Goal: Information Seeking & Learning: Learn about a topic

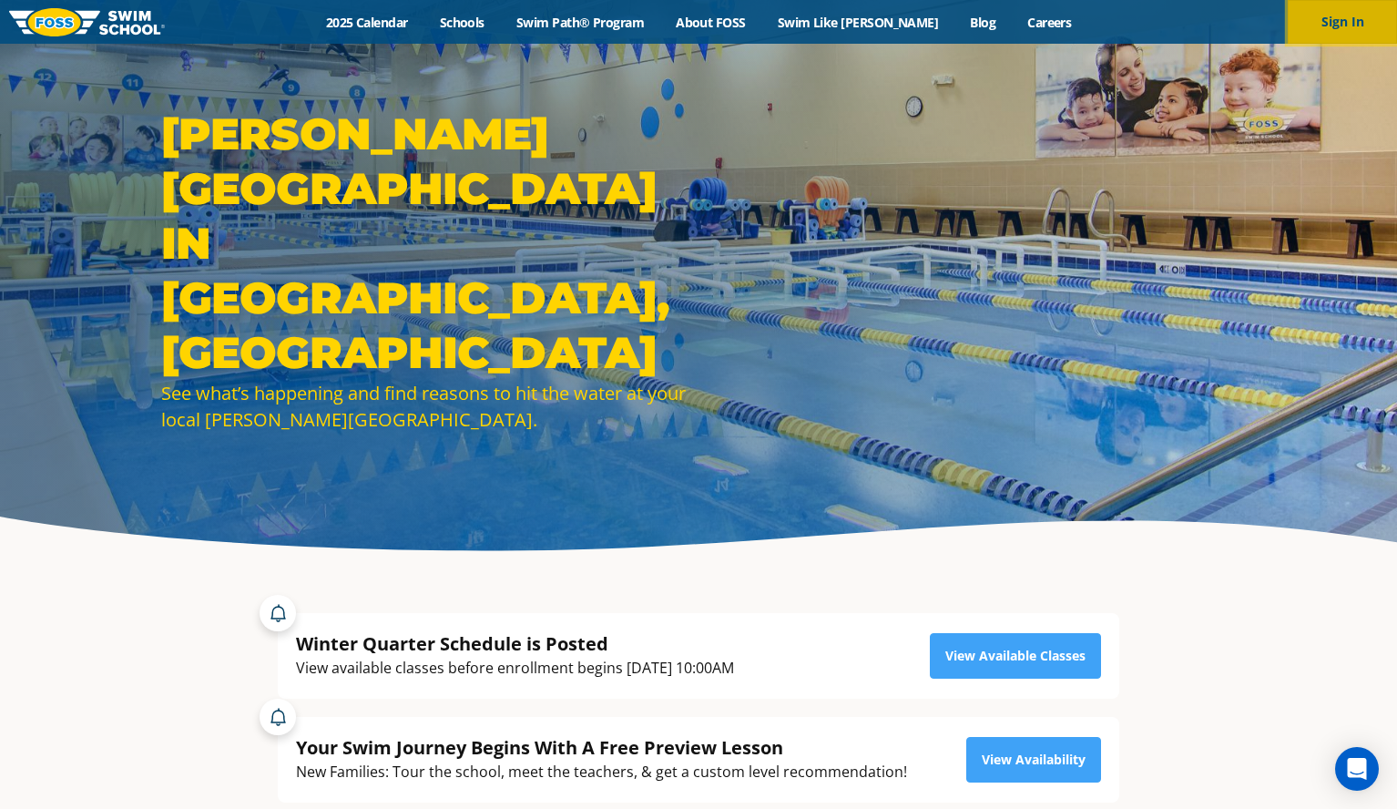
click at [1361, 15] on button "Sign In" at bounding box center [1342, 22] width 109 height 44
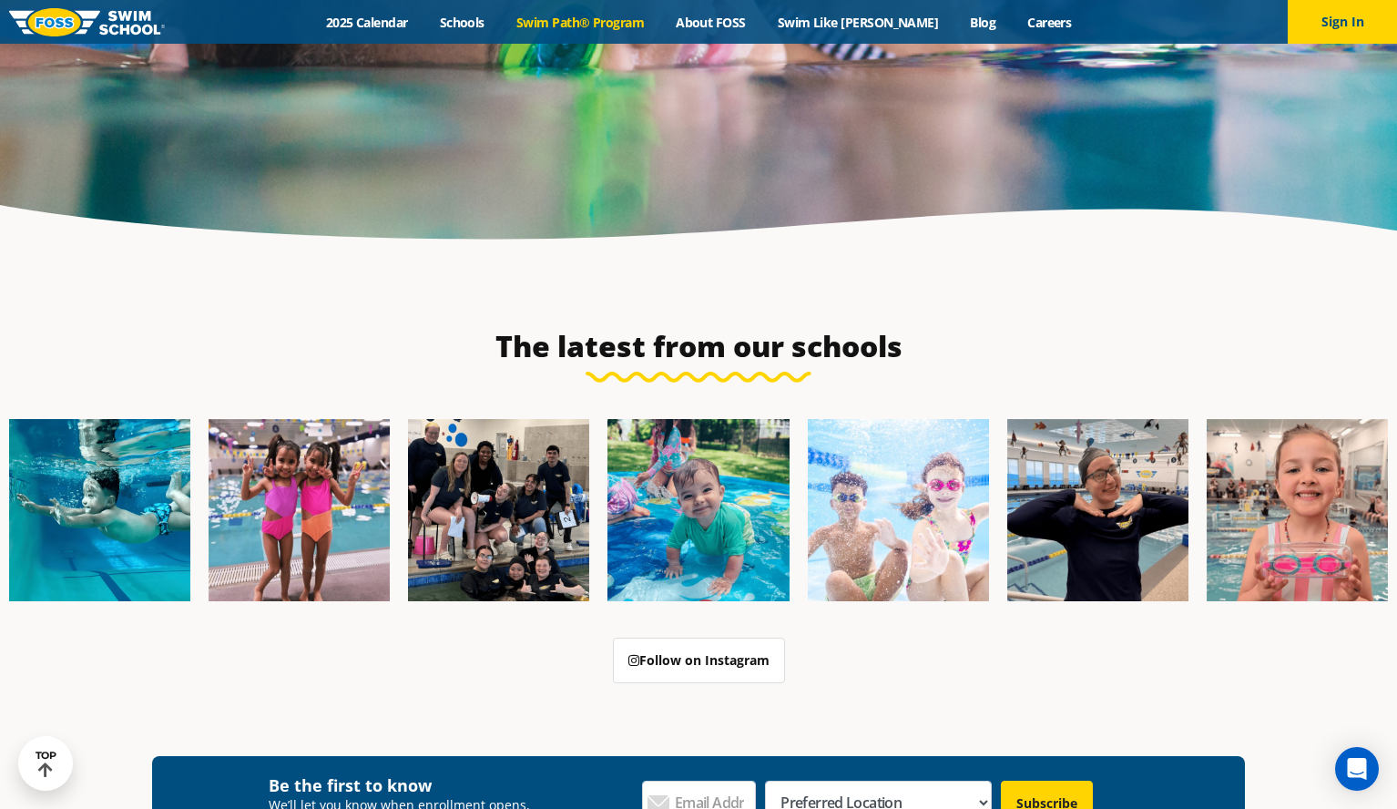
scroll to position [5350, 0]
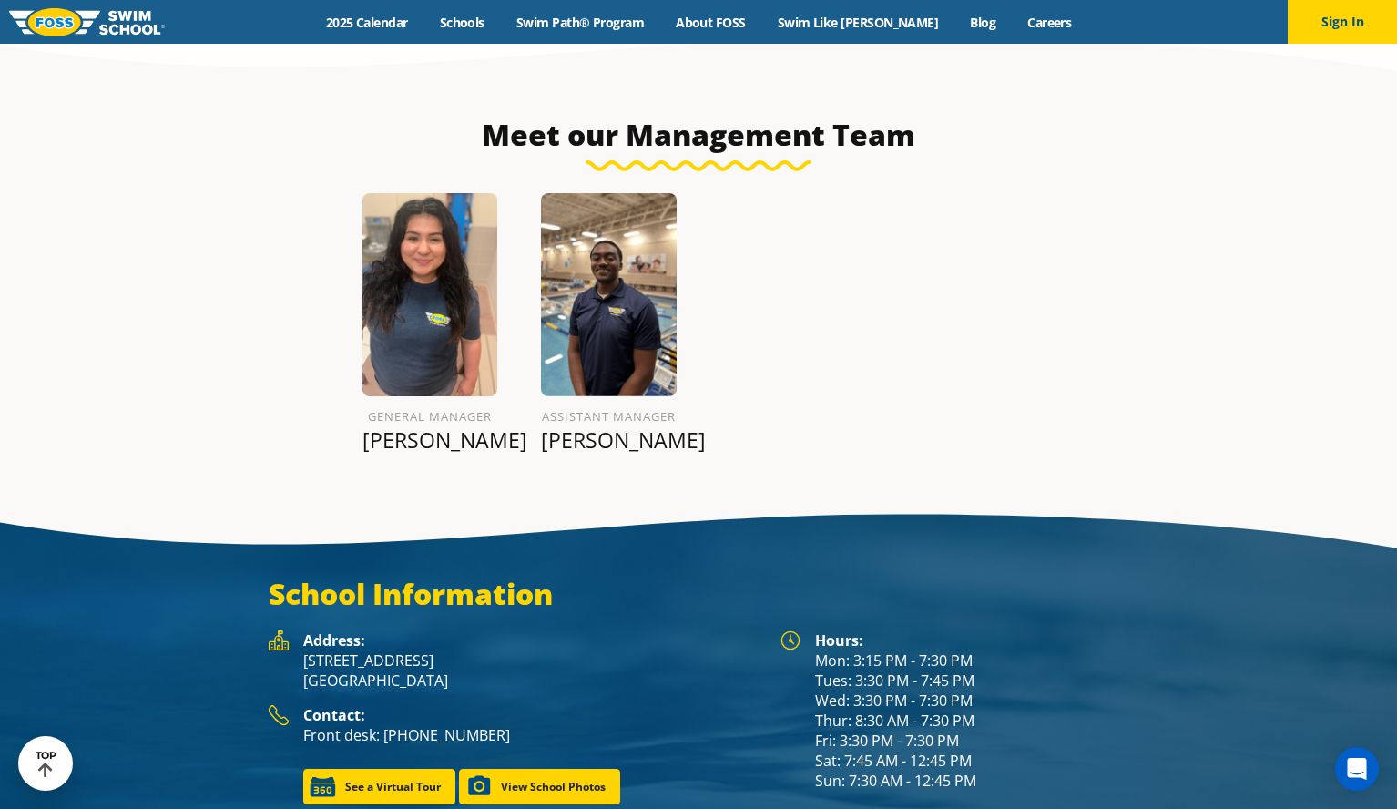
scroll to position [2063, 0]
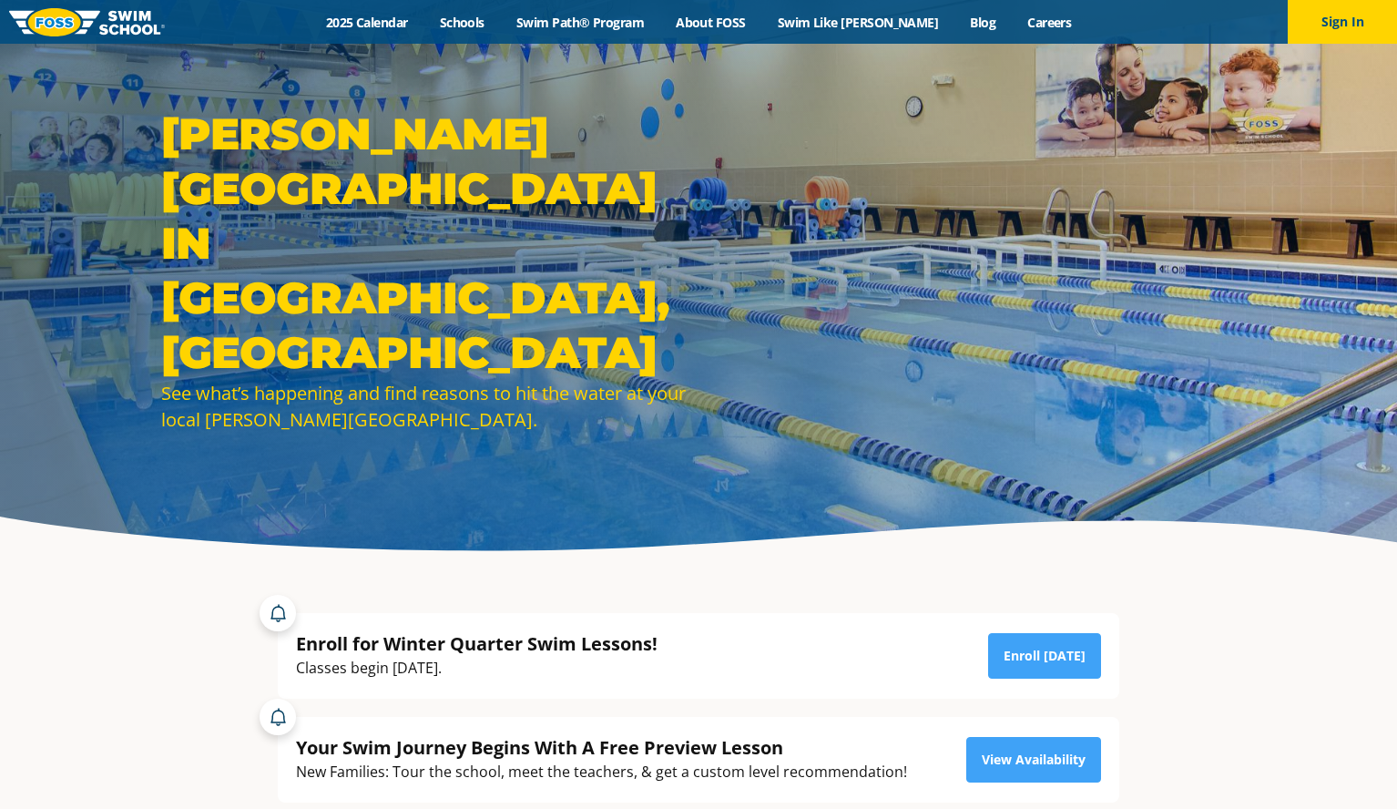
scroll to position [22, 0]
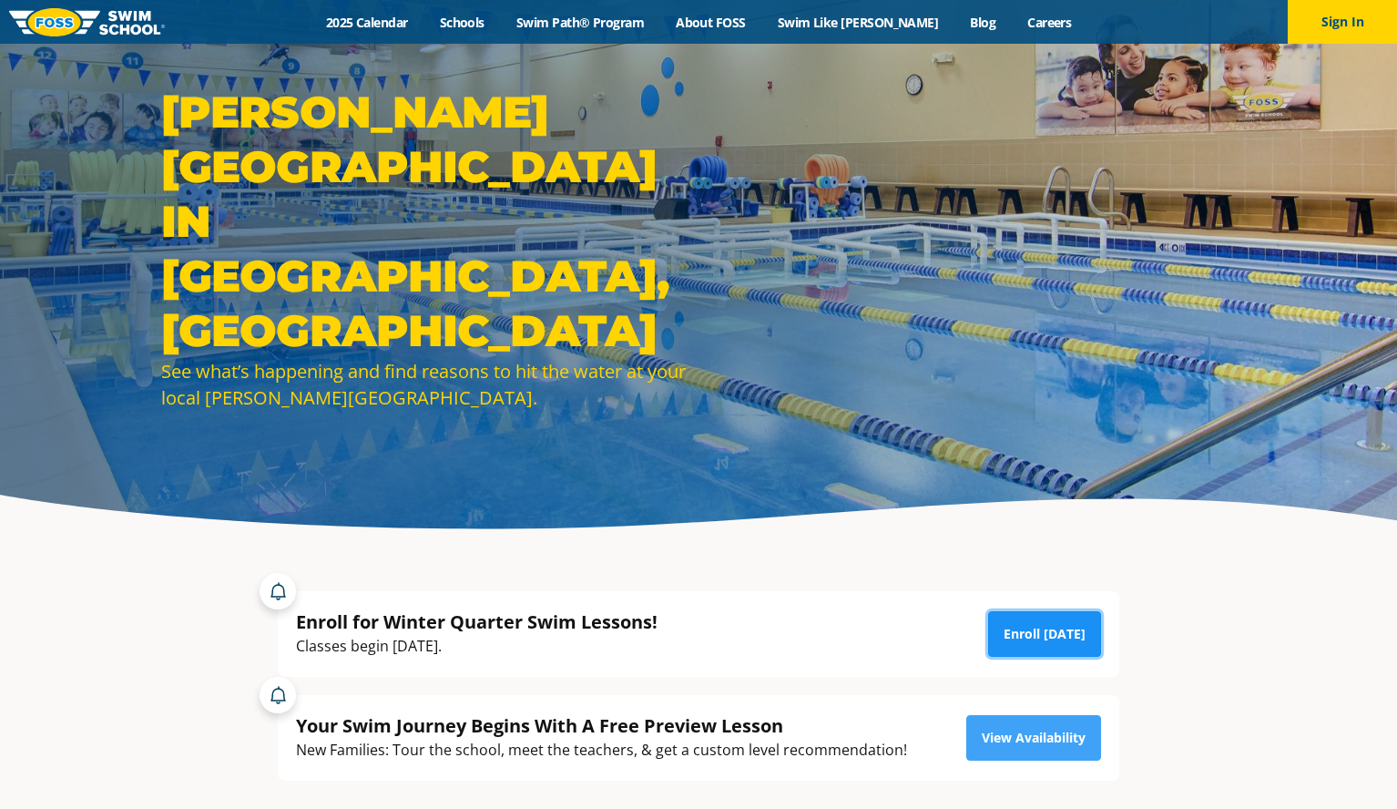
click at [1056, 622] on link "Enroll [DATE]" at bounding box center [1044, 634] width 113 height 46
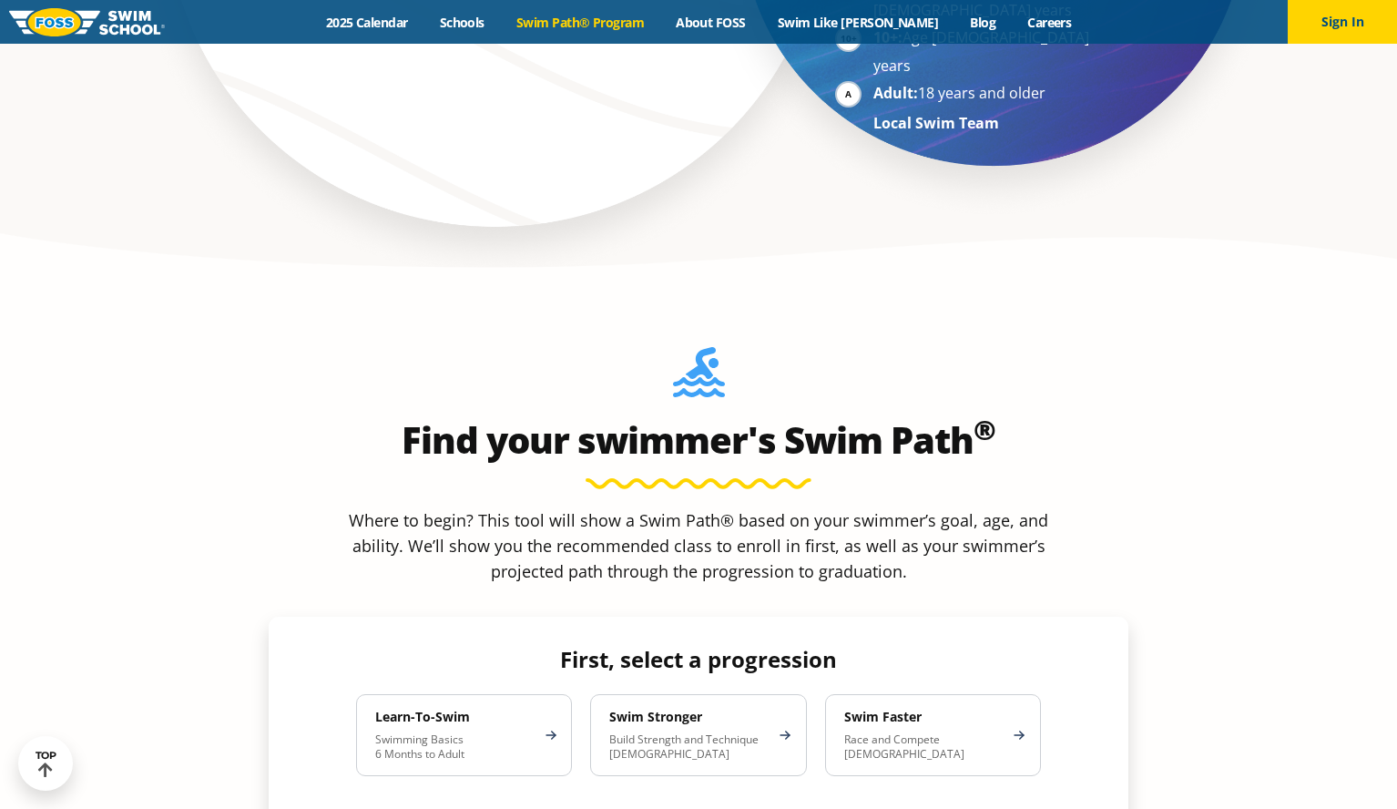
scroll to position [1713, 0]
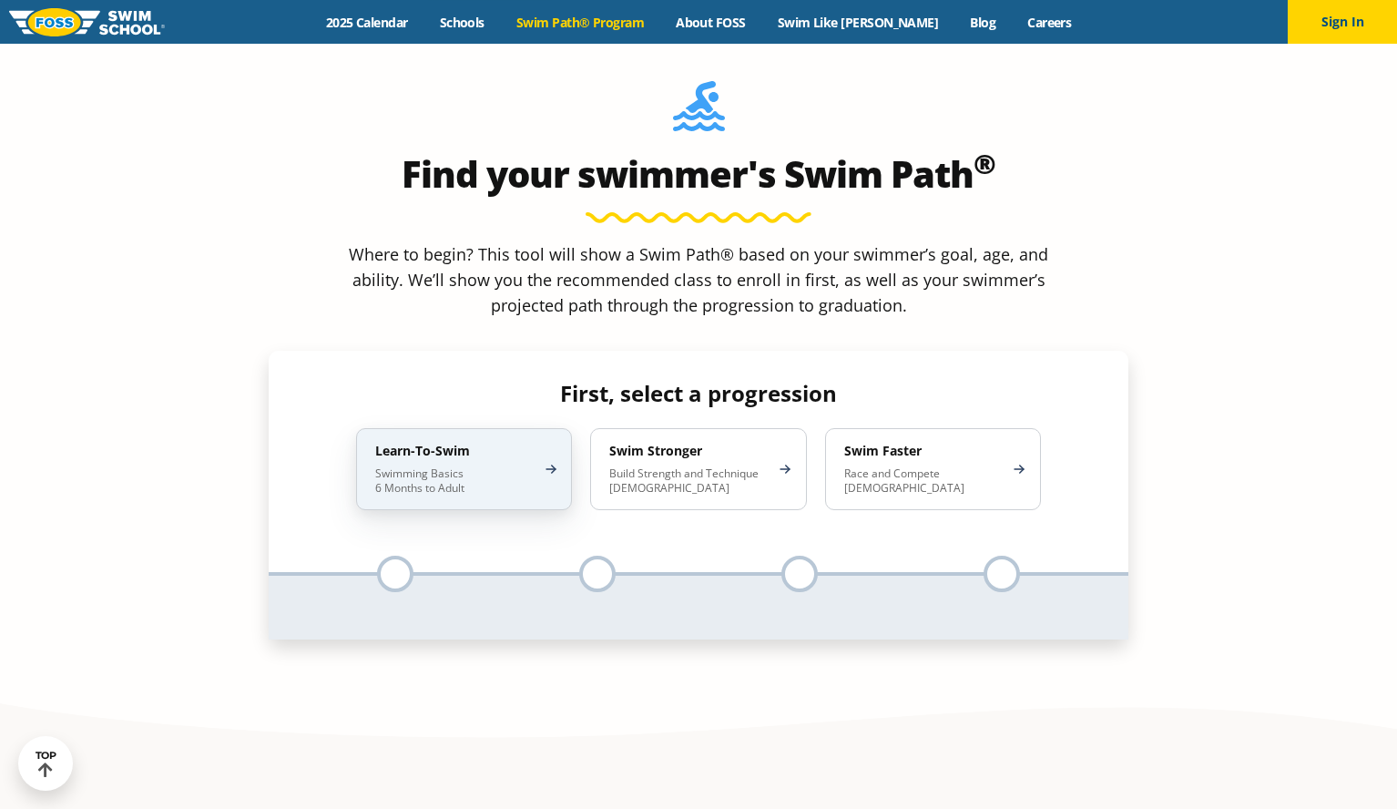
click at [418, 428] on div "Learn-To-Swim Swimming Basics 6 Months to Adult" at bounding box center [464, 469] width 216 height 82
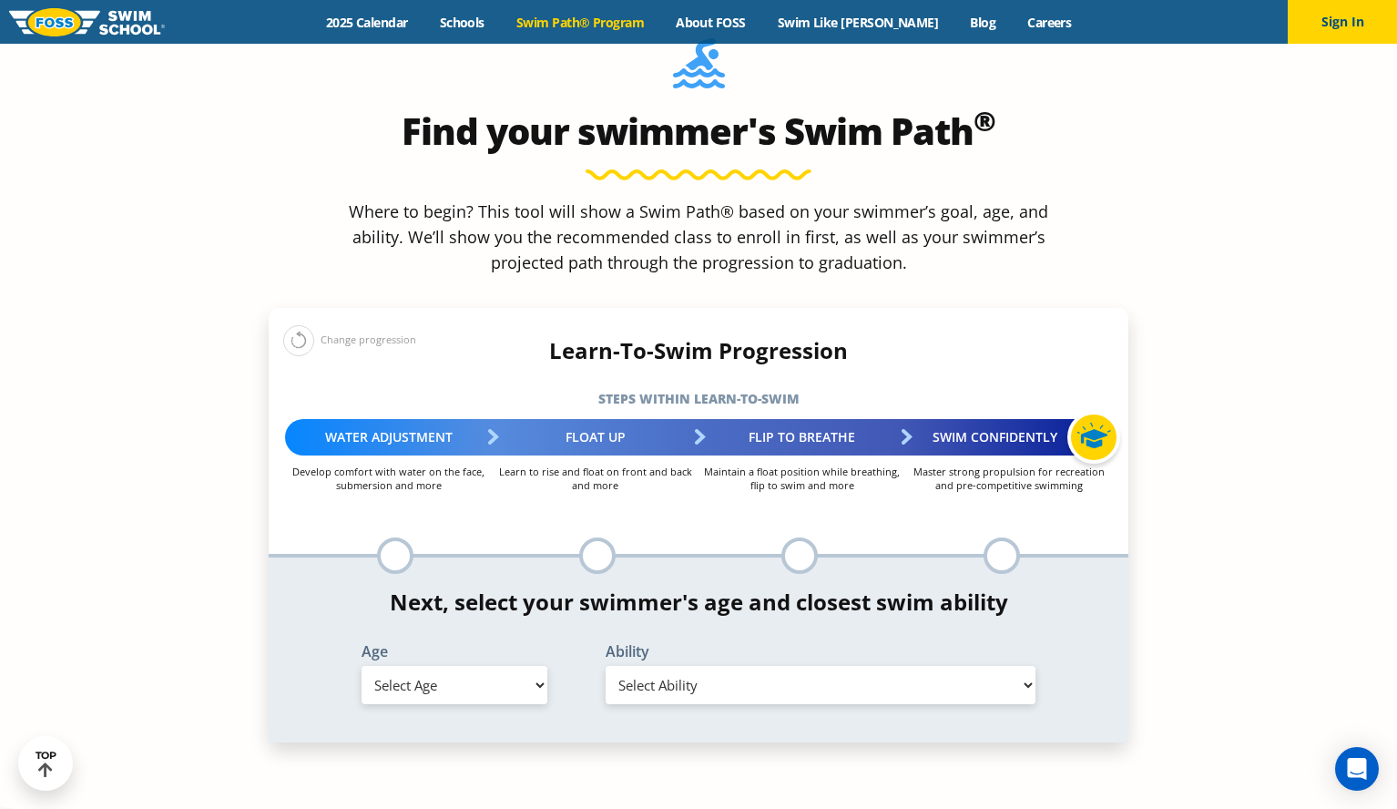
scroll to position [1763, 0]
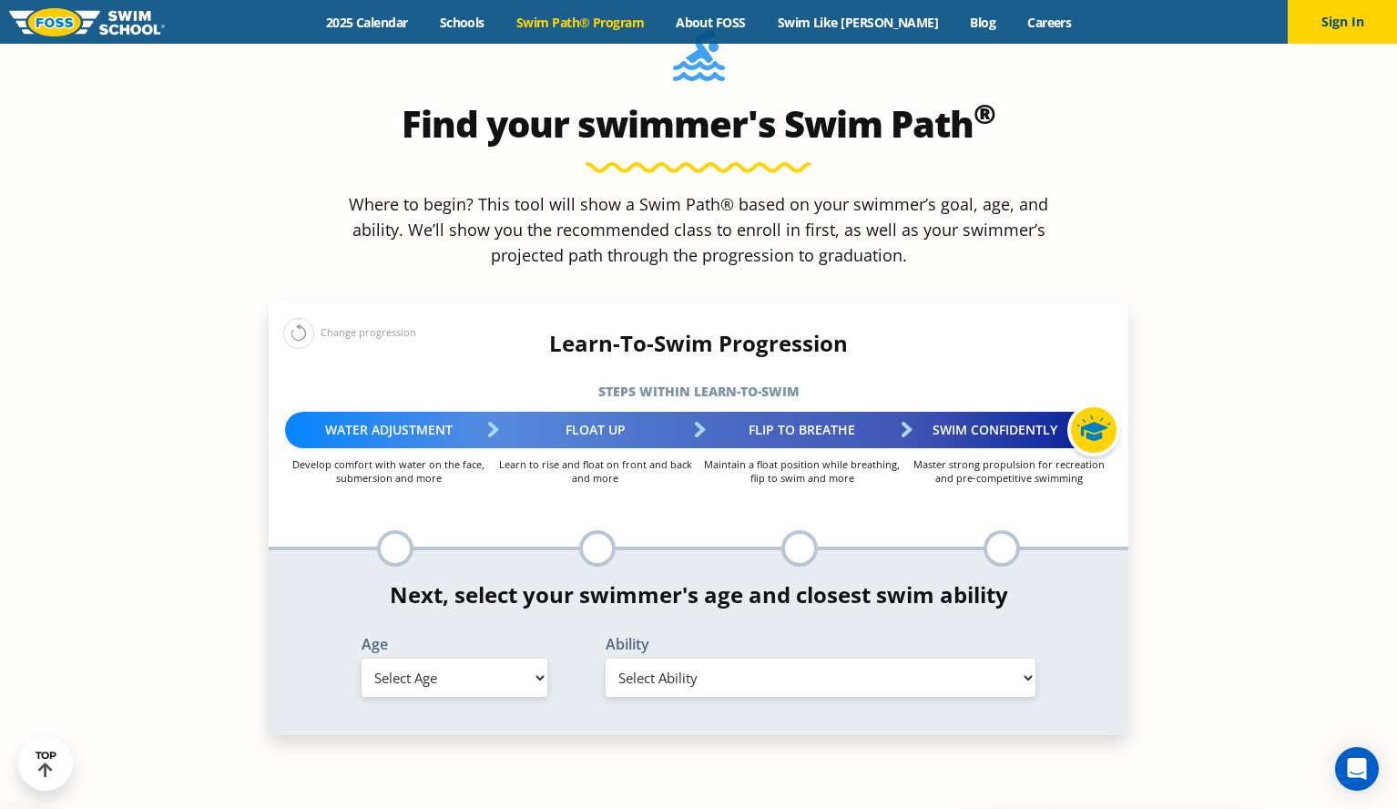
click at [495, 658] on select "Select Age 6 months - 1 year 1 year 2 years 3 years 4 years 5 years 6 years 7 y…" at bounding box center [455, 677] width 186 height 38
click at [362, 658] on select "Select Age 6 months - 1 year 1 year 2 years 3 years 4 years 5 years 6 years 7 y…" at bounding box center [455, 677] width 186 height 38
click at [699, 658] on select "Select Ability First in-water experience Comfortable with water poured over the…" at bounding box center [821, 677] width 430 height 38
click at [487, 658] on select "Select Age 6 months - 1 year 1 year 2 years 3 years 4 years 5 years 6 years 7 y…" at bounding box center [455, 677] width 186 height 38
select select "1-year"
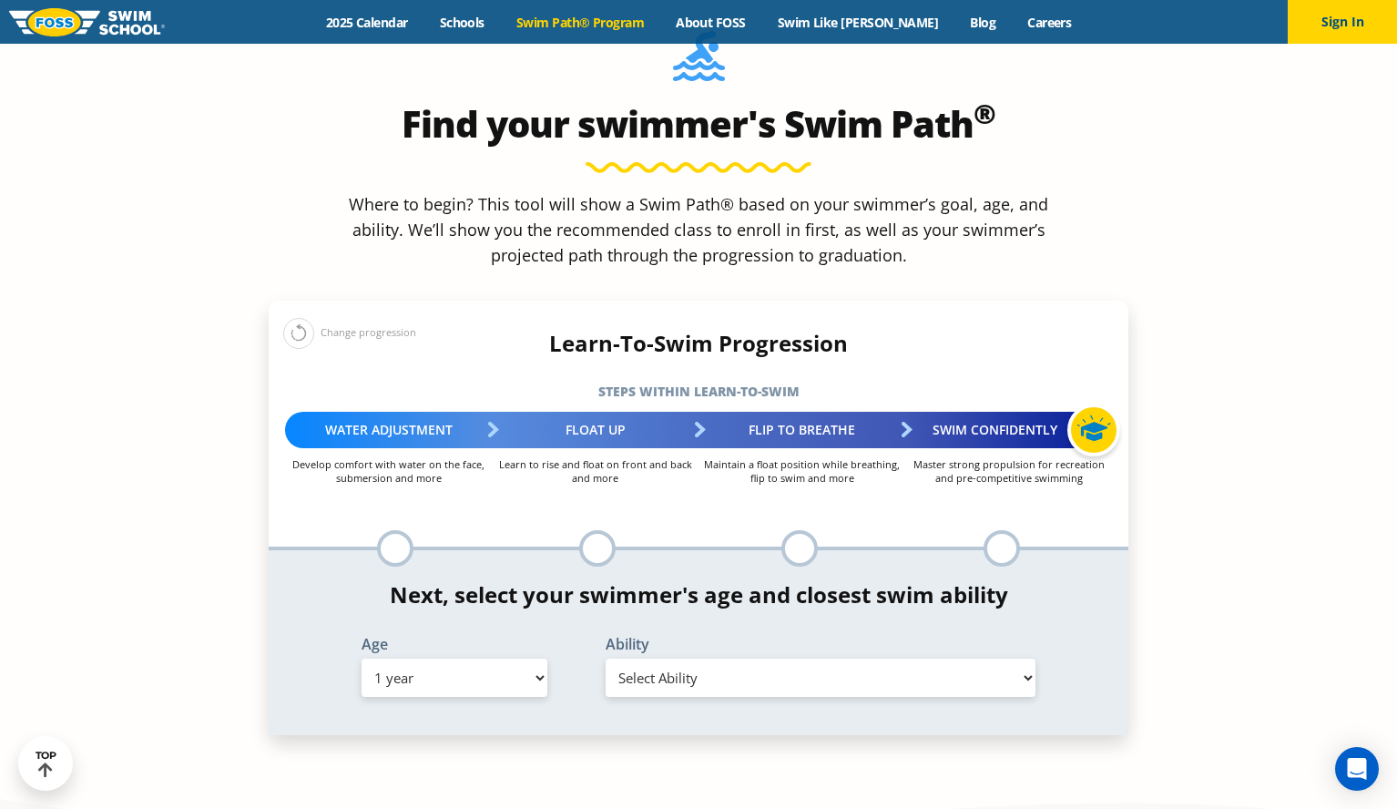
click at [362, 658] on select "Select Age 6 months - 1 year 1 year 2 years 3 years 4 years 5 years 6 years 7 y…" at bounding box center [455, 677] width 186 height 38
click at [714, 658] on select "Select Ability First in-water experience Comfortable with water poured over the…" at bounding box center [821, 677] width 430 height 38
click at [606, 658] on select "Select Ability First in-water experience Comfortable with water poured over the…" at bounding box center [821, 677] width 430 height 38
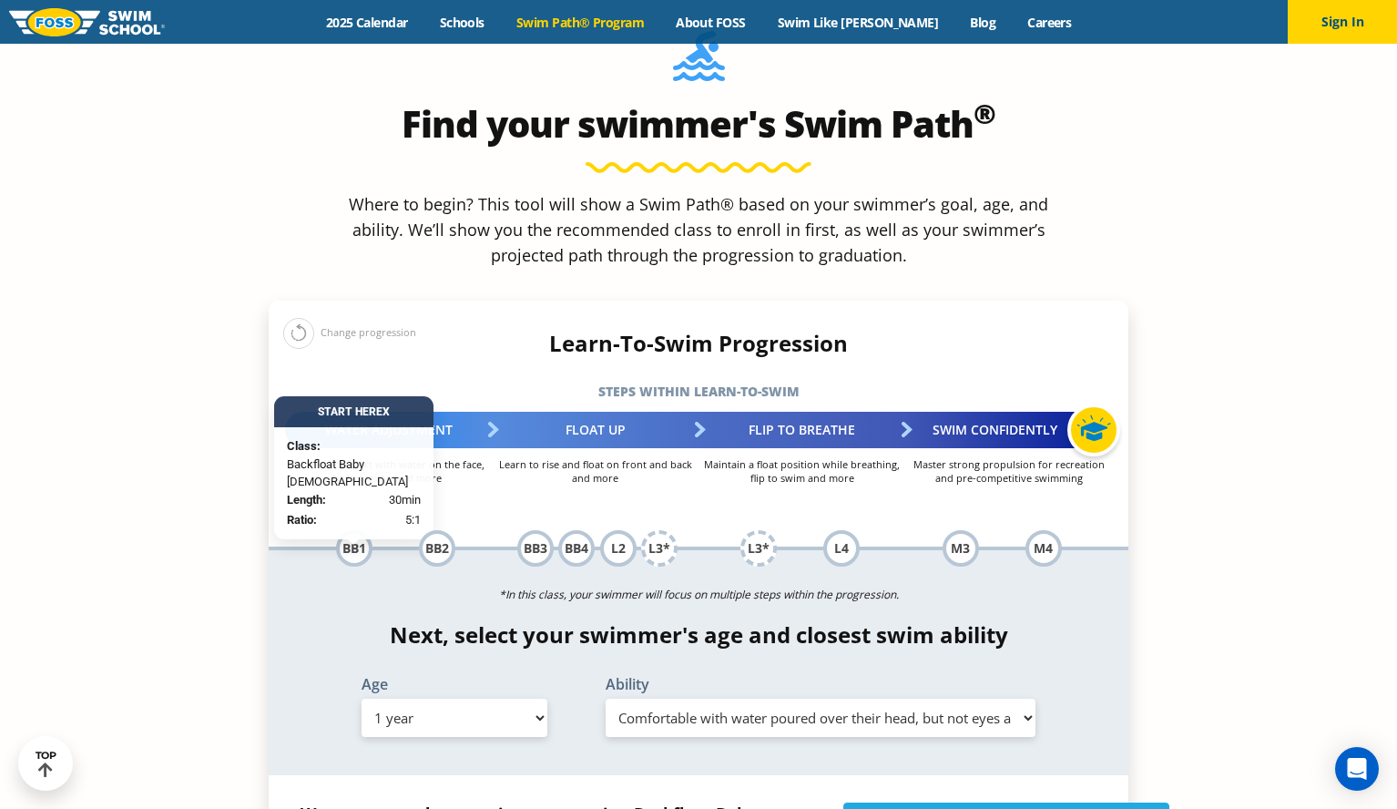
scroll to position [1820, 0]
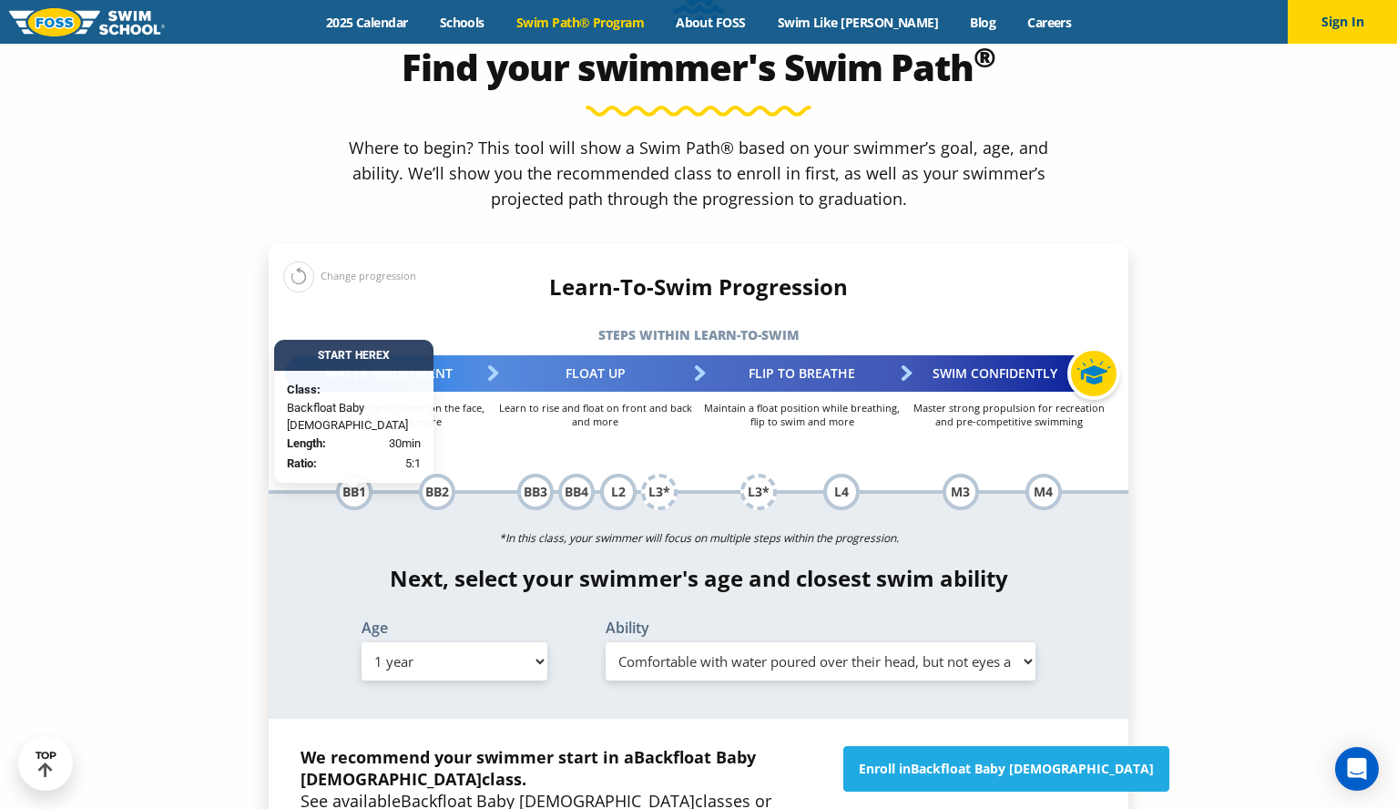
click at [704, 642] on select "Select Ability First in-water experience Comfortable with water poured over the…" at bounding box center [821, 661] width 430 height 38
click at [606, 642] on select "Select Ability First in-water experience Comfortable with water poured over the…" at bounding box center [821, 661] width 430 height 38
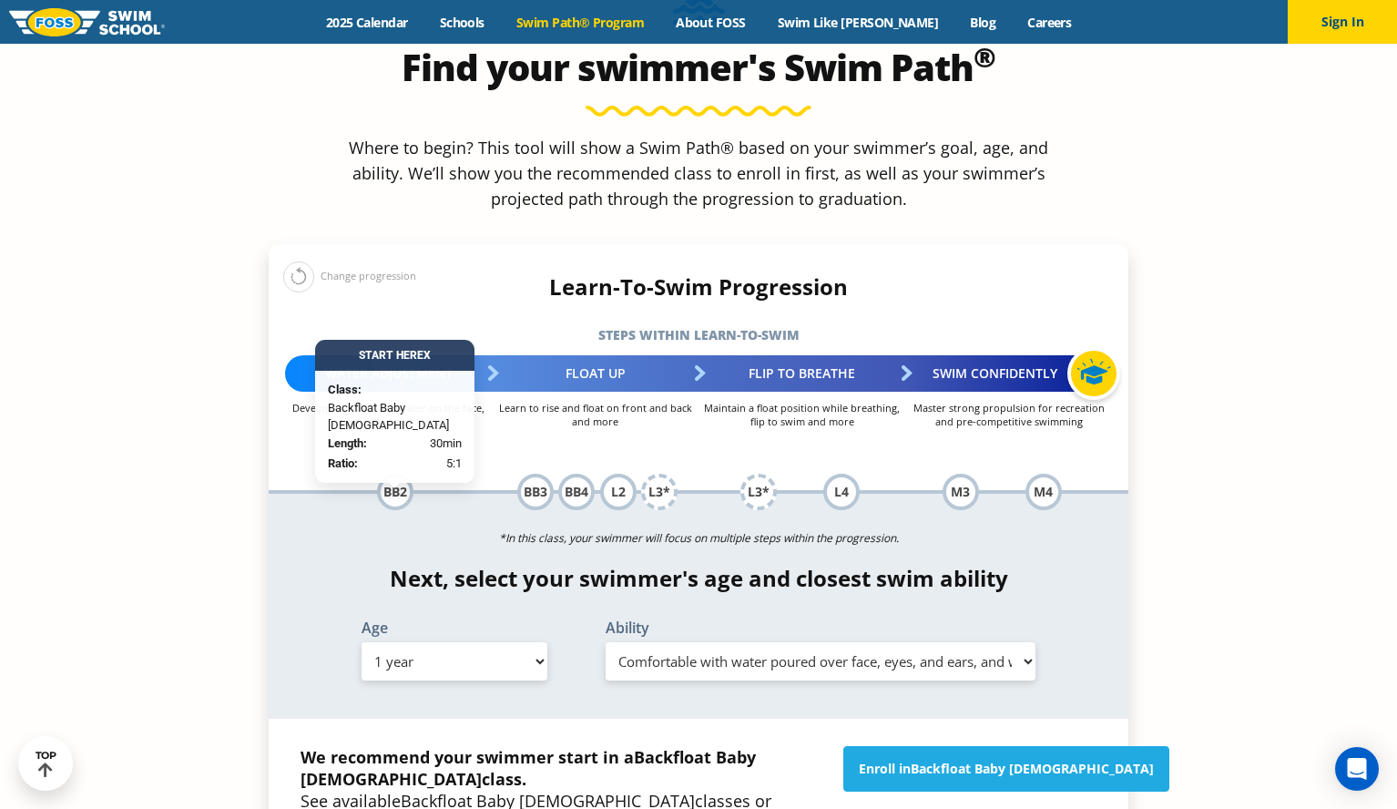
click at [886, 642] on select "Select Ability First in-water experience Comfortable with water poured over the…" at bounding box center [821, 661] width 430 height 38
click at [606, 642] on select "Select Ability First in-water experience Comfortable with water poured over the…" at bounding box center [821, 661] width 430 height 38
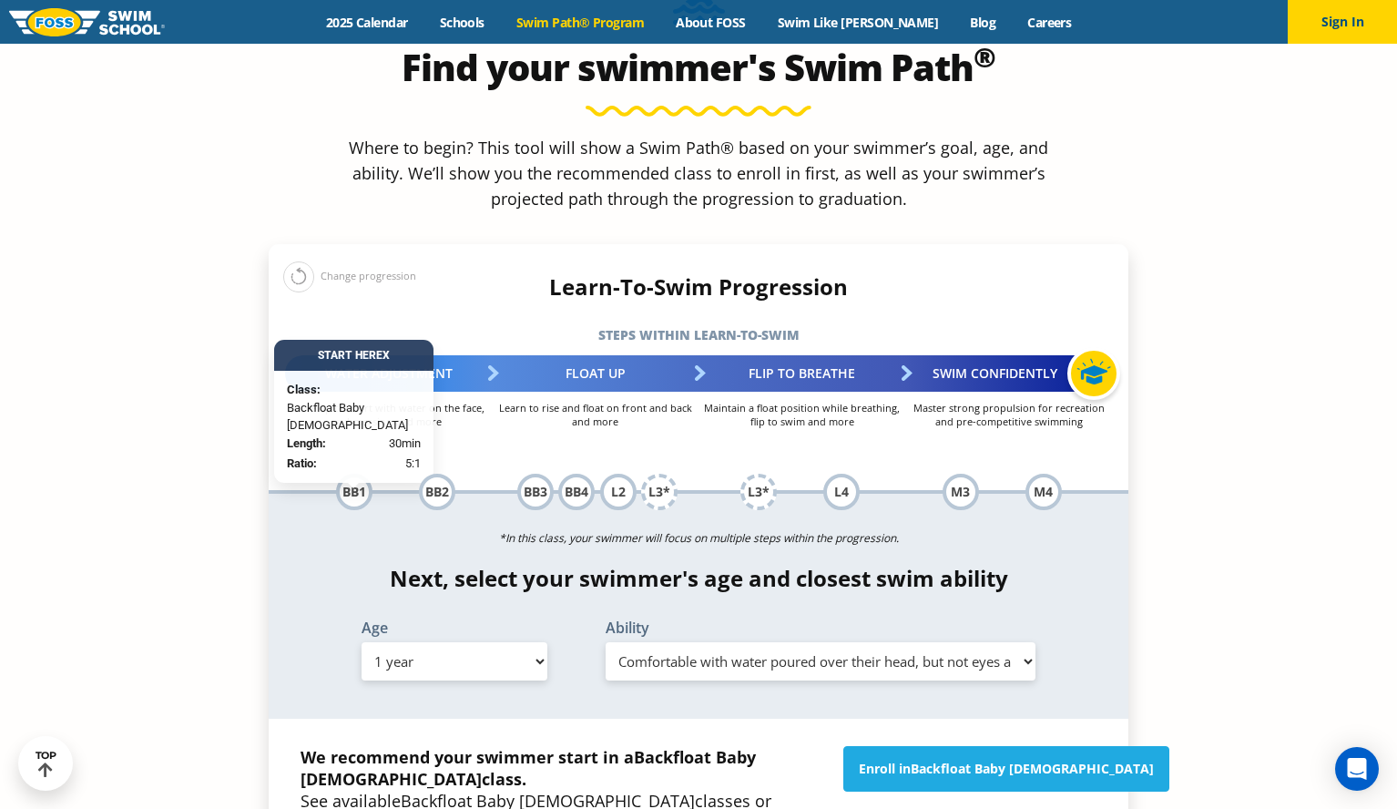
click at [1182, 424] on section "Find your swimmer's Swim Path ® Where to begin? This tool will show a Swim Path…" at bounding box center [698, 518] width 1397 height 1214
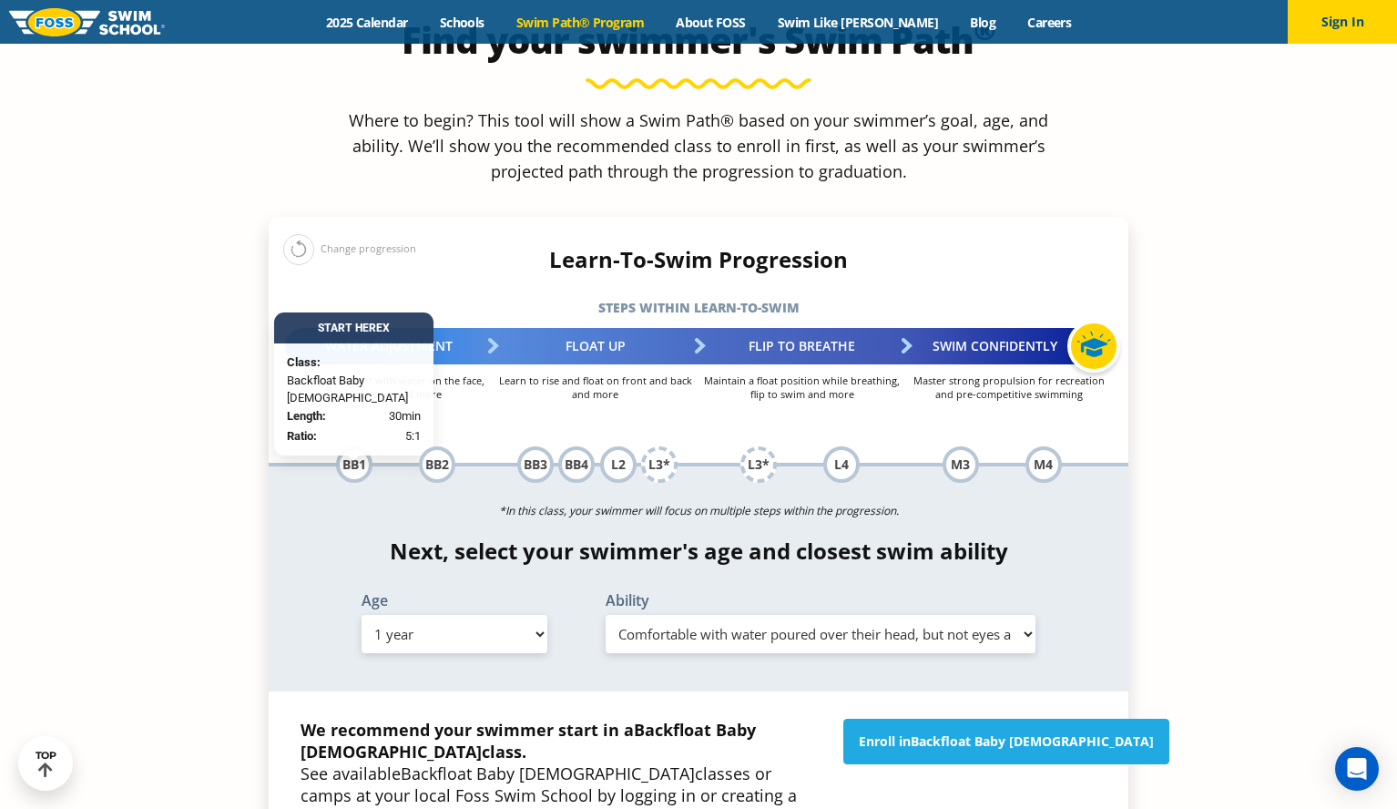
click at [658, 615] on select "Select Ability First in-water experience Comfortable with water poured over the…" at bounding box center [821, 634] width 430 height 38
click at [606, 615] on select "Select Ability First in-water experience Comfortable with water poured over the…" at bounding box center [821, 634] width 430 height 38
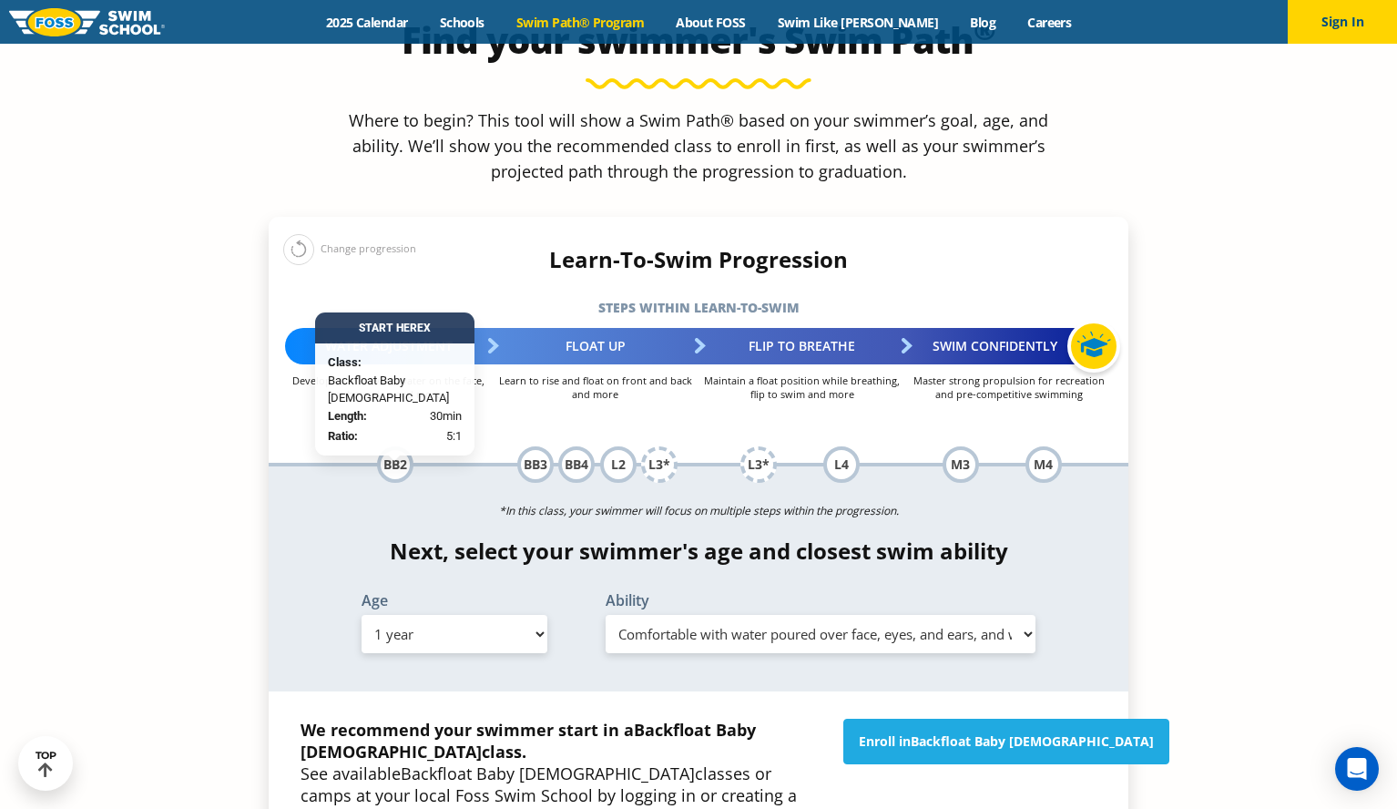
click at [713, 615] on select "Select Ability First in-water experience Comfortable with water poured over the…" at bounding box center [821, 634] width 430 height 38
select select "1-year-comfortable-with-water-poured-over-their-head-but-not-eyes-and-ears"
click at [606, 615] on select "Select Ability First in-water experience Comfortable with water poured over the…" at bounding box center [821, 634] width 430 height 38
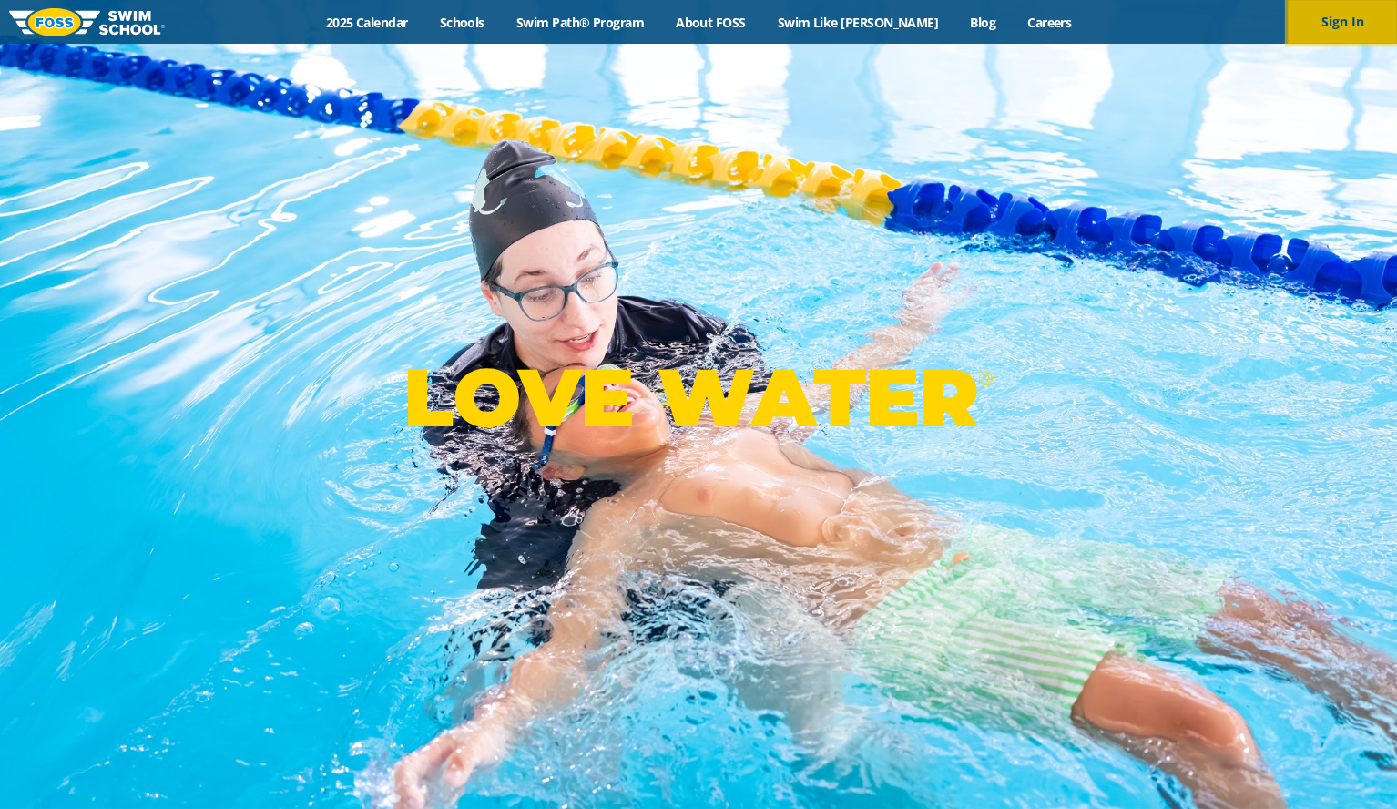
click at [1350, 21] on button "Sign In" at bounding box center [1342, 22] width 109 height 44
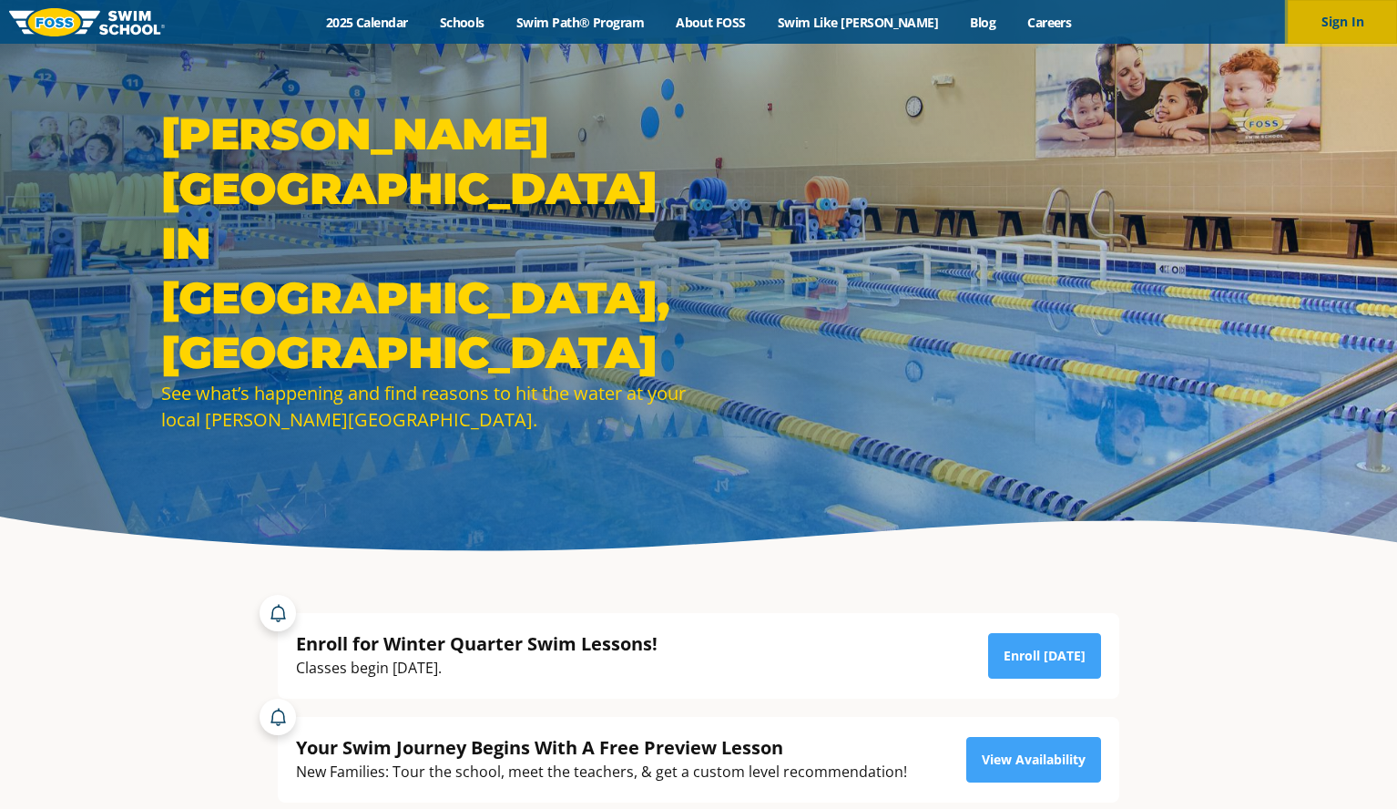
click at [1344, 29] on button "Sign In" at bounding box center [1342, 22] width 109 height 44
click at [1313, 19] on button "Sign In" at bounding box center [1342, 22] width 109 height 44
